Goal: Task Accomplishment & Management: Complete application form

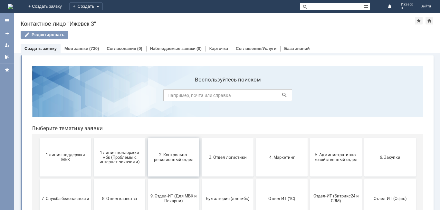
click at [175, 157] on span "2. Контрольно-ревизионный отдел" at bounding box center [174, 157] width 48 height 10
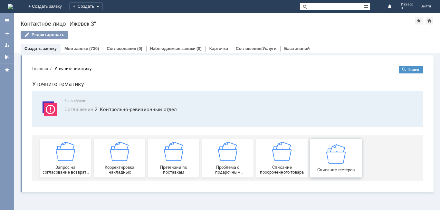
click at [347, 159] on div "Списание тестеров" at bounding box center [336, 158] width 48 height 28
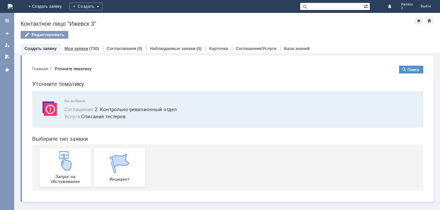
click at [85, 48] on link "Мои заявки" at bounding box center [76, 48] width 24 height 5
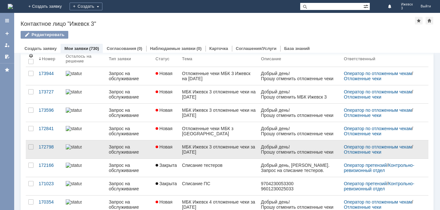
scroll to position [64, 0]
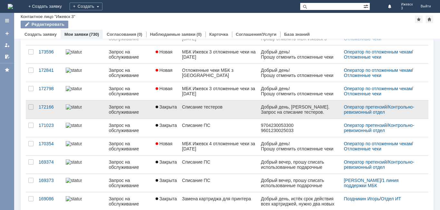
click at [221, 117] on link "Списание тестеров" at bounding box center [218, 109] width 79 height 18
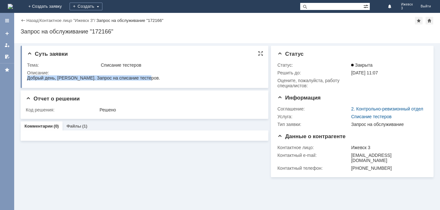
drag, startPoint x: 27, startPoint y: 80, endPoint x: 152, endPoint y: 79, distance: 125.2
click at [152, 79] on html "Добрый день, [PERSON_NAME]. Запрос на списание тестеров." at bounding box center [143, 78] width 233 height 6
copy div "Добрый день, [PERSON_NAME]. Запрос на списание тестеров."
click at [22, 21] on div "Назад" at bounding box center [30, 20] width 18 height 5
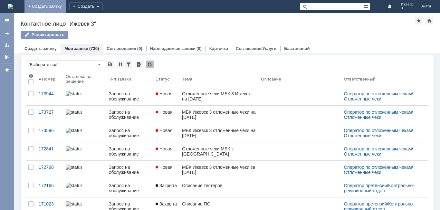
click at [66, 9] on link "+ Создать заявку" at bounding box center [44, 6] width 41 height 13
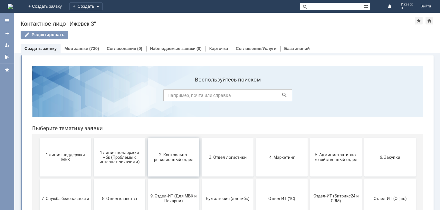
click at [166, 161] on span "2. Контрольно-ревизионный отдел" at bounding box center [174, 157] width 48 height 10
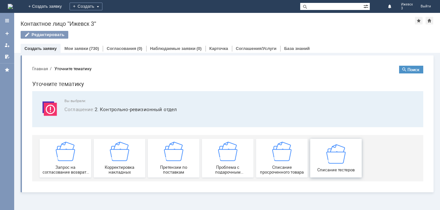
click at [332, 165] on div "Списание тестеров" at bounding box center [336, 158] width 48 height 28
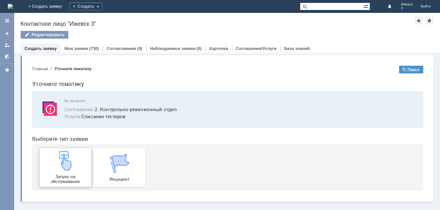
click at [75, 161] on div "Запрос на обслуживание" at bounding box center [66, 167] width 48 height 33
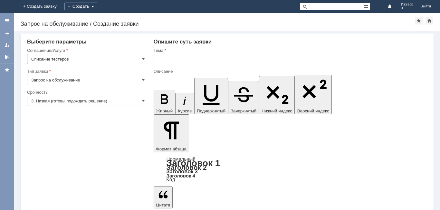
click at [183, 57] on input "text" at bounding box center [290, 59] width 273 height 10
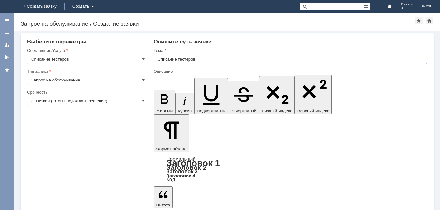
type input "Списание тестеров"
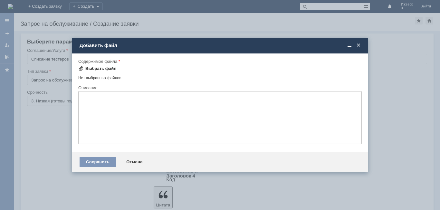
click at [86, 70] on div "Выбрать файл" at bounding box center [100, 68] width 31 height 5
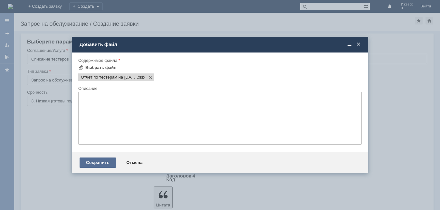
click at [98, 163] on div "Сохранить" at bounding box center [98, 162] width 36 height 10
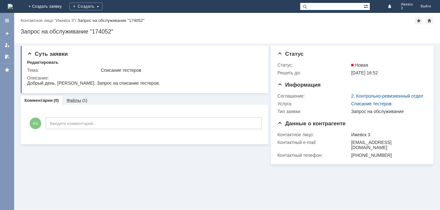
click at [74, 98] on div "Файлы (1)" at bounding box center [76, 100] width 29 height 9
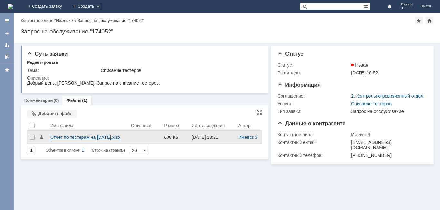
click at [96, 138] on div "Отчет по тестерам на [DATE].xlsx" at bounding box center [88, 137] width 76 height 5
